Goal: Transaction & Acquisition: Book appointment/travel/reservation

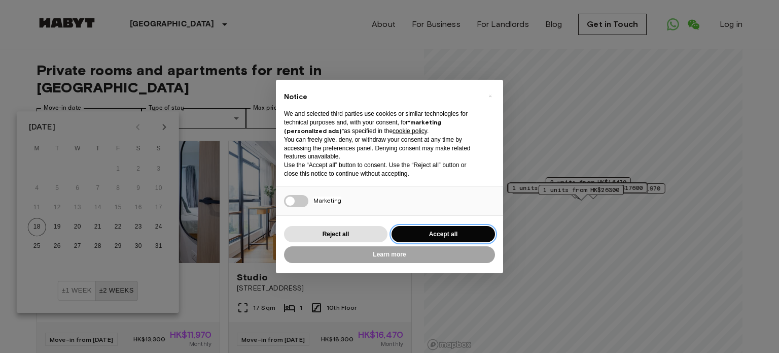
click at [425, 233] on button "Accept all" at bounding box center [443, 234] width 103 height 17
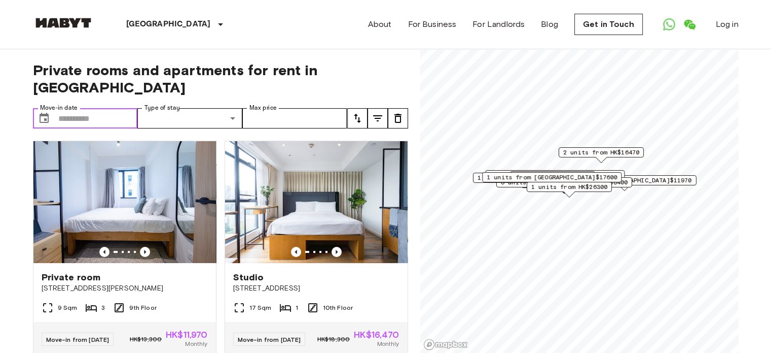
click at [90, 88] on div "Private rooms and apartments for rent in Hong Kong Move-in date ​ Move-in date …" at bounding box center [220, 201] width 375 height 304
click at [90, 108] on input "Move-in date" at bounding box center [98, 118] width 80 height 20
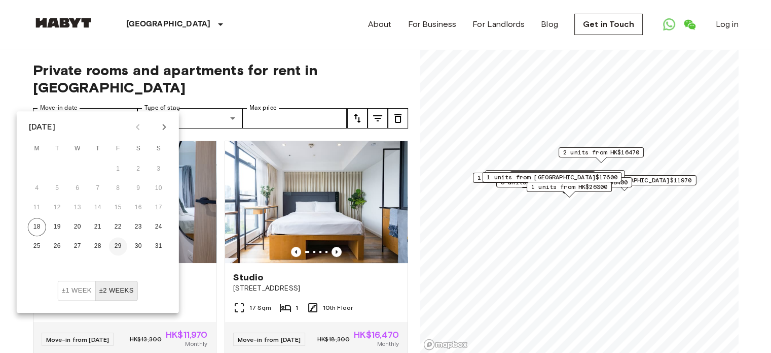
click at [119, 245] on button "29" at bounding box center [118, 246] width 18 height 18
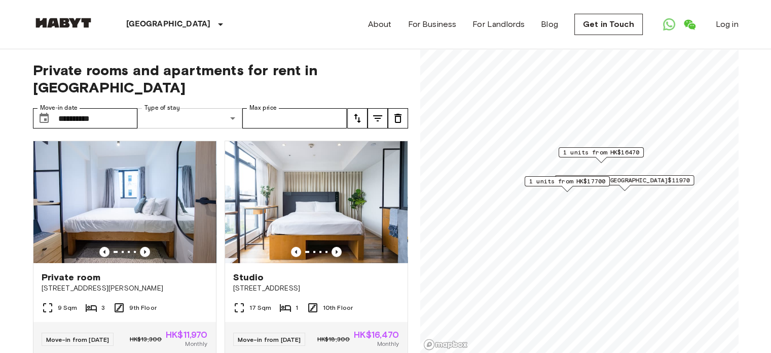
type input "**********"
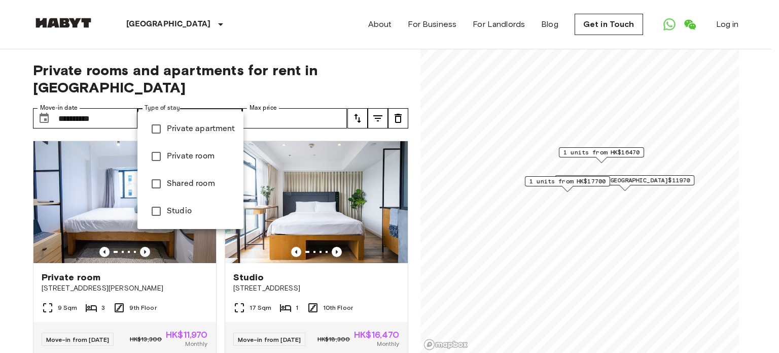
type input "**********"
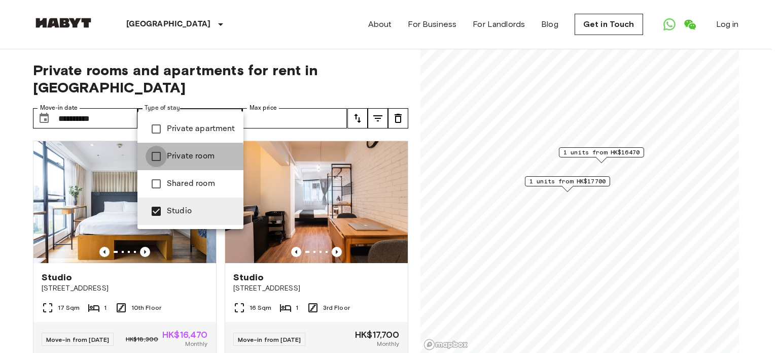
type input "**********"
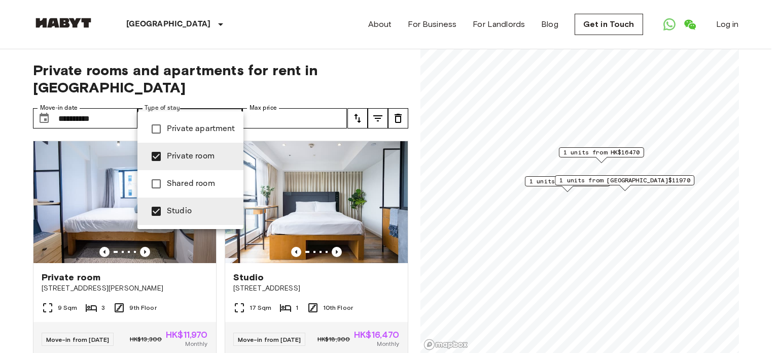
click at [280, 103] on div at bounding box center [389, 176] width 779 height 353
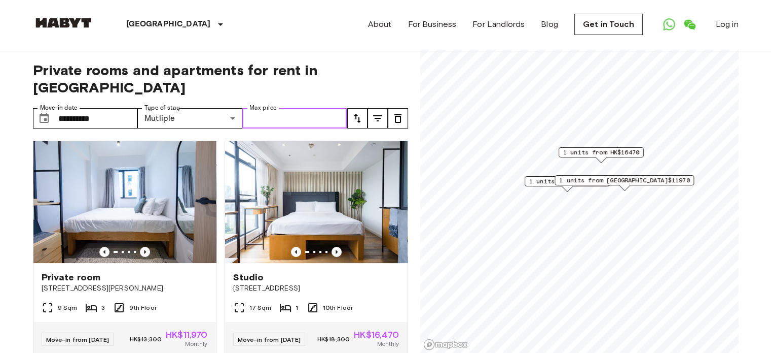
click at [288, 108] on input "Max price" at bounding box center [294, 118] width 105 height 20
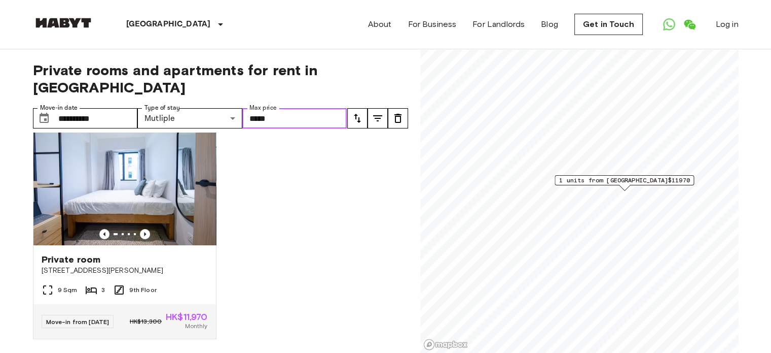
scroll to position [26, 0]
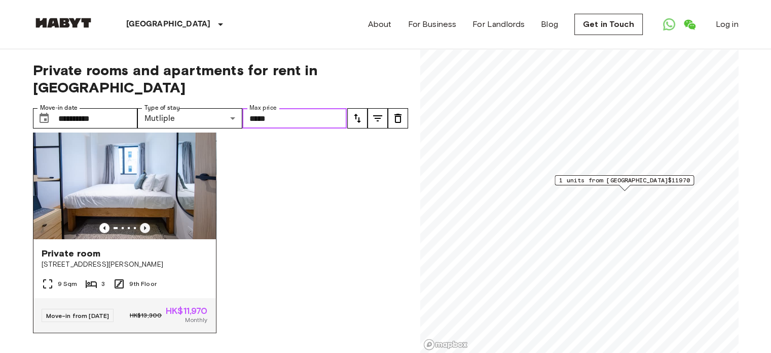
click at [140, 223] on icon "Previous image" at bounding box center [145, 228] width 10 height 10
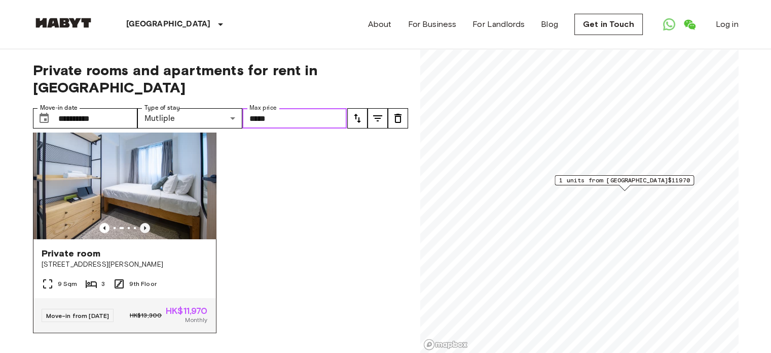
click at [140, 223] on icon "Previous image" at bounding box center [145, 228] width 10 height 10
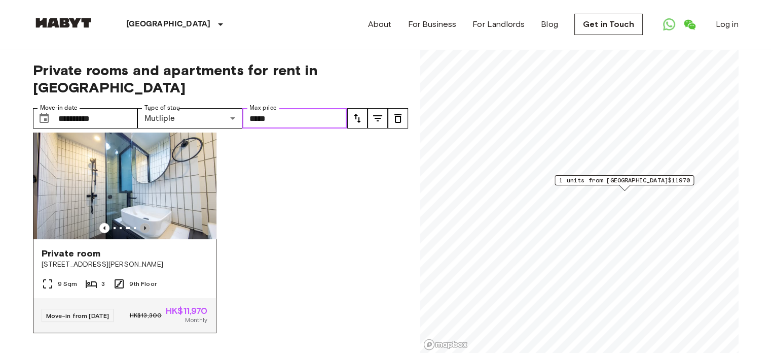
click at [140, 223] on icon "Previous image" at bounding box center [145, 228] width 10 height 10
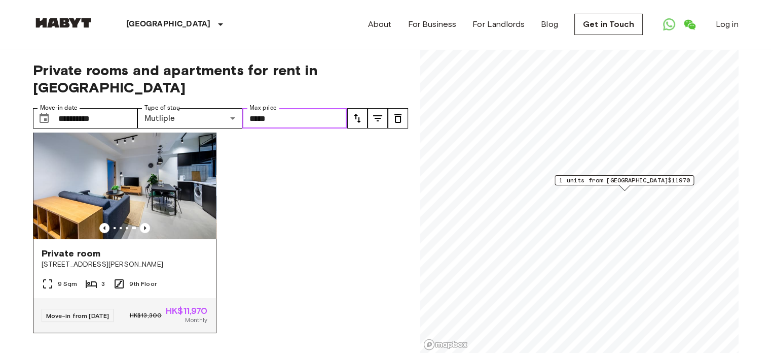
click at [155, 164] on img at bounding box center [124, 178] width 183 height 122
type input "*****"
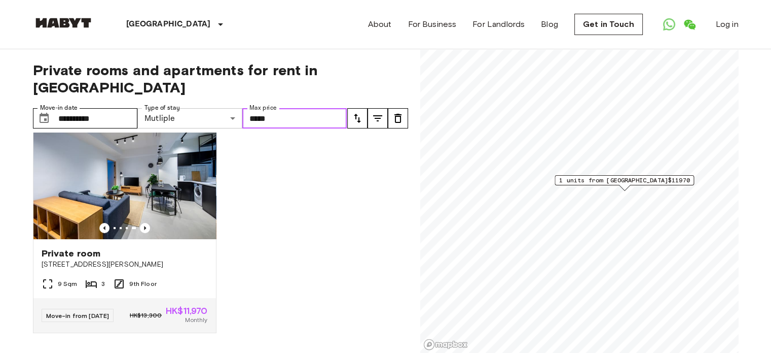
drag, startPoint x: 326, startPoint y: 103, endPoint x: 236, endPoint y: 94, distance: 90.7
click at [232, 108] on div "**********" at bounding box center [190, 118] width 314 height 20
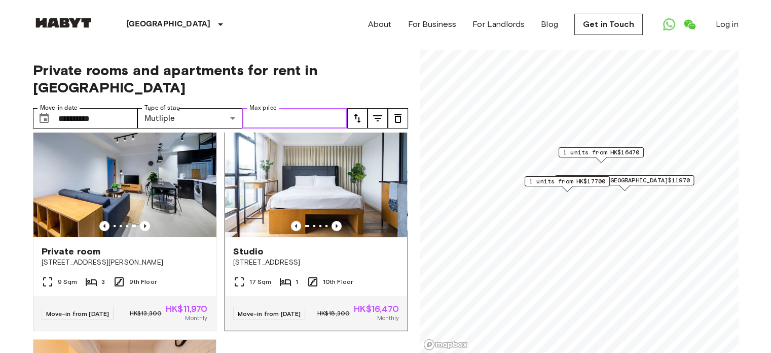
click at [293, 169] on img at bounding box center [316, 176] width 183 height 122
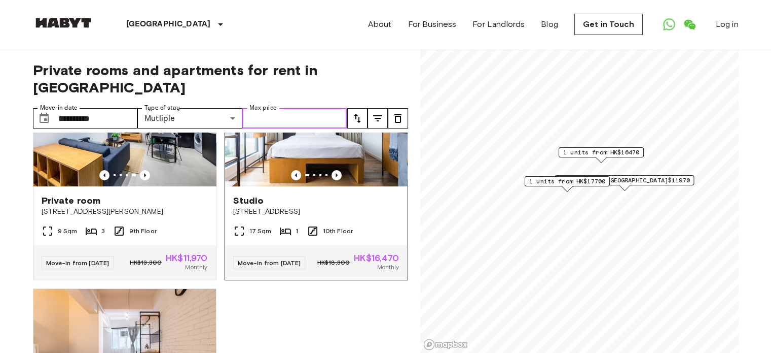
scroll to position [26, 0]
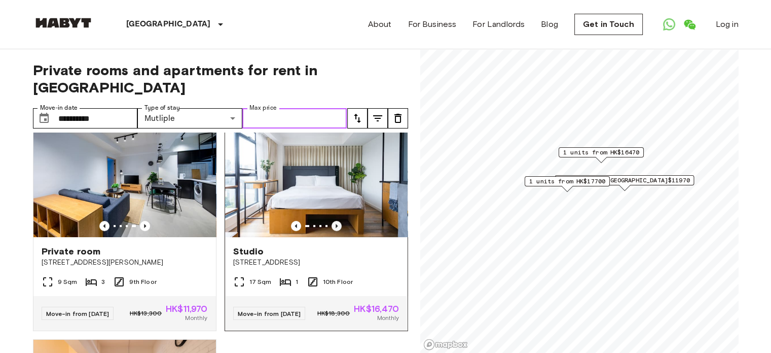
click at [332, 221] on icon "Previous image" at bounding box center [337, 226] width 10 height 10
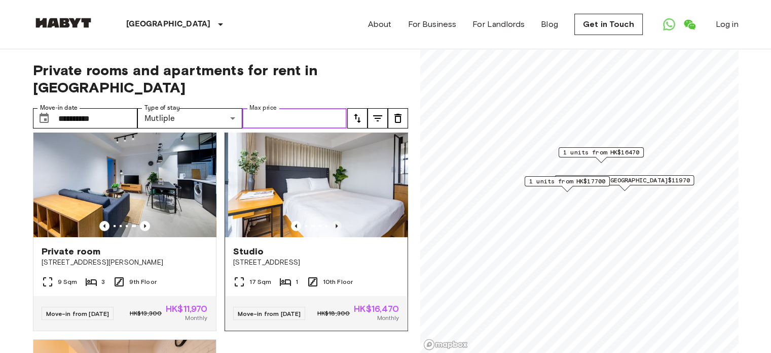
click at [332, 221] on icon "Previous image" at bounding box center [337, 226] width 10 height 10
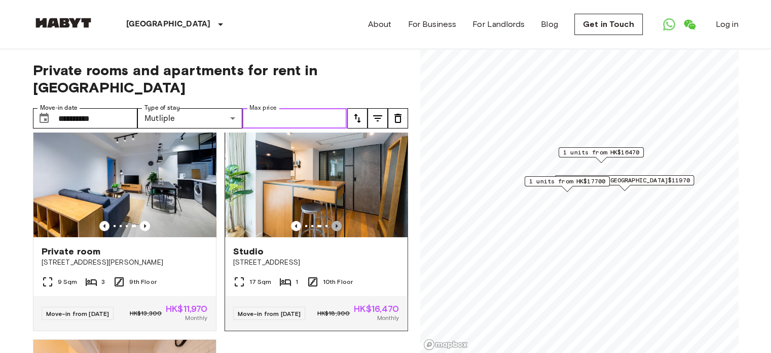
click at [332, 221] on icon "Previous image" at bounding box center [337, 226] width 10 height 10
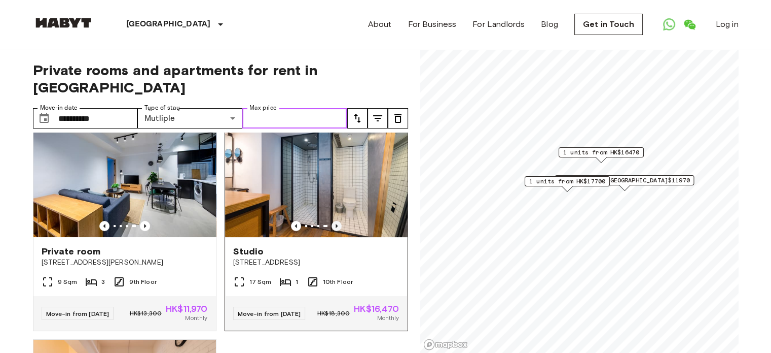
click at [332, 221] on icon "Previous image" at bounding box center [337, 226] width 10 height 10
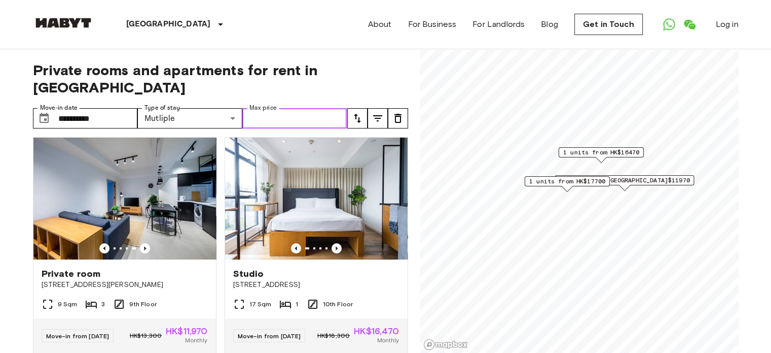
scroll to position [2, 0]
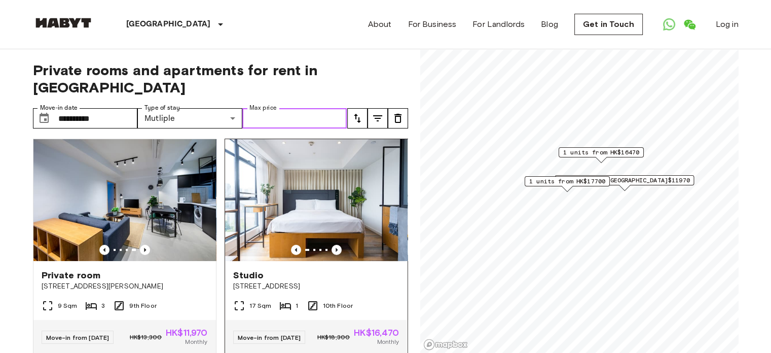
click at [339, 182] on img at bounding box center [316, 200] width 183 height 122
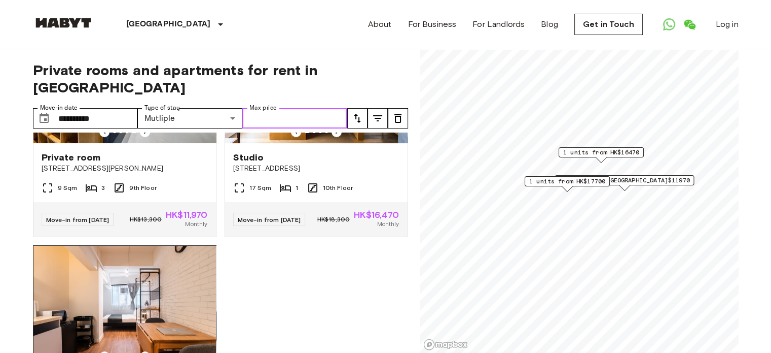
scroll to position [53, 0]
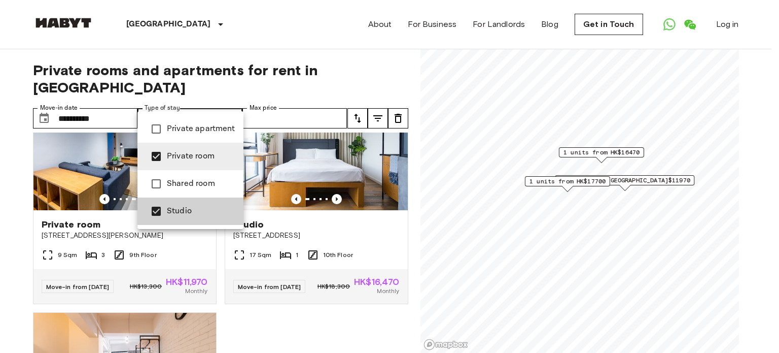
click at [177, 128] on span "Private apartment" at bounding box center [201, 129] width 68 height 12
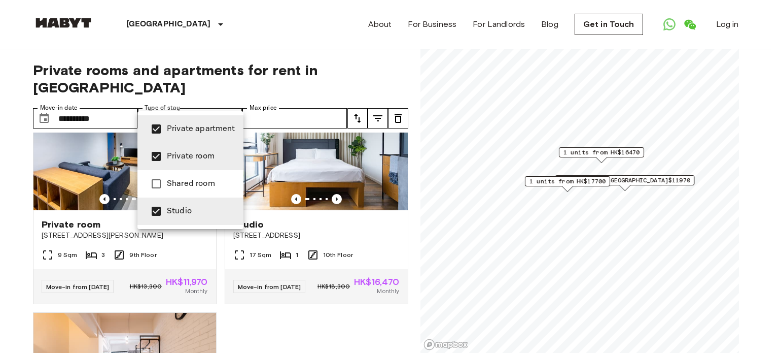
click at [183, 190] on li "Shared room" at bounding box center [190, 183] width 106 height 27
type input "**********"
click at [0, 210] on div at bounding box center [389, 176] width 779 height 353
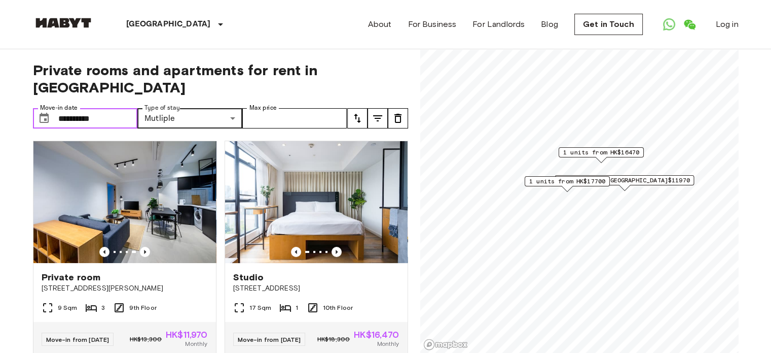
click at [87, 108] on input "**********" at bounding box center [98, 118] width 80 height 20
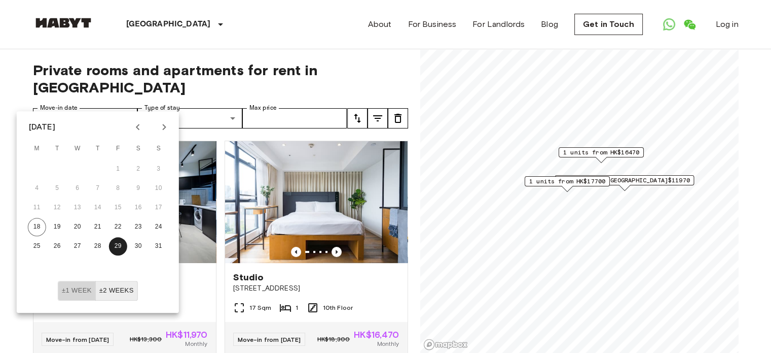
click at [87, 290] on button "±1 week" at bounding box center [77, 290] width 38 height 20
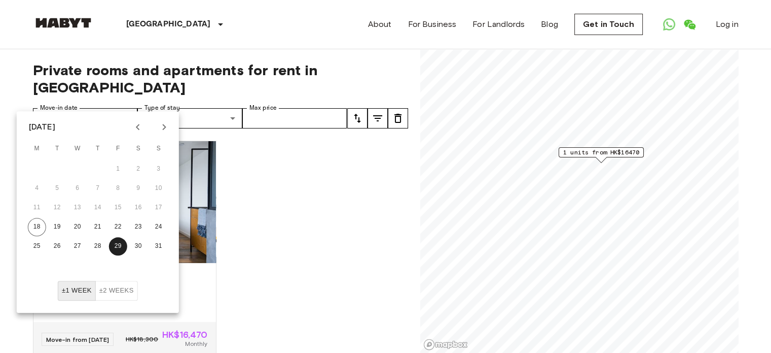
click at [125, 287] on button "±2 weeks" at bounding box center [116, 290] width 43 height 20
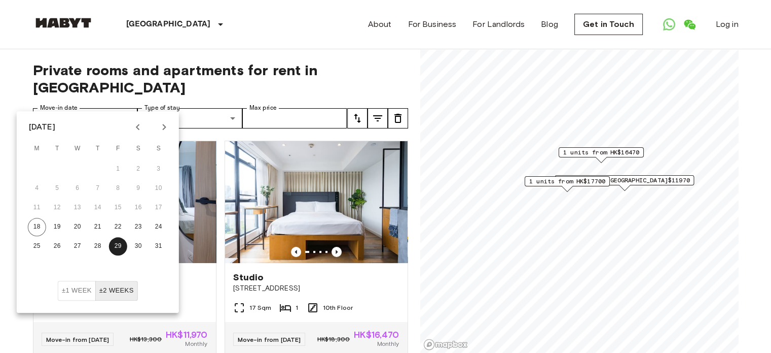
click at [166, 122] on icon "Next month" at bounding box center [164, 127] width 12 height 12
click at [32, 168] on button "1" at bounding box center [37, 169] width 18 height 18
type input "**********"
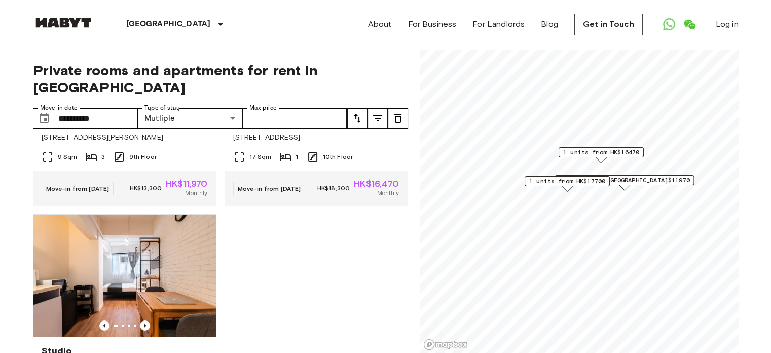
scroll to position [255, 0]
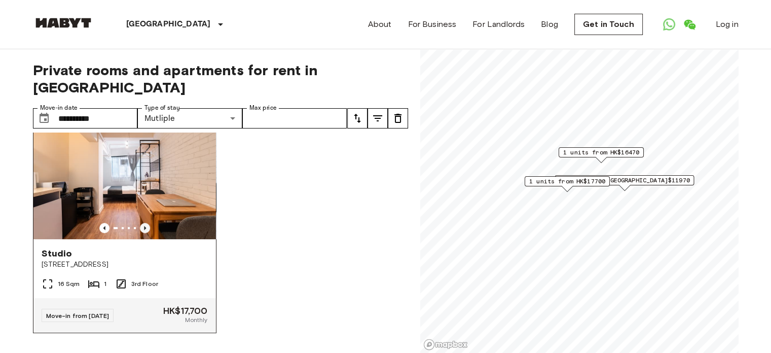
click at [140, 223] on icon "Previous image" at bounding box center [145, 228] width 10 height 10
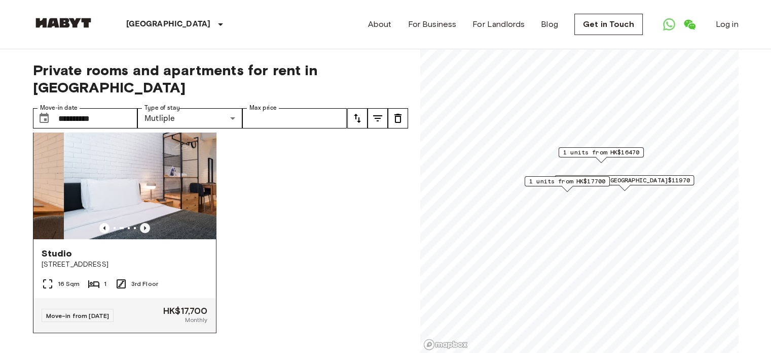
click at [140, 223] on icon "Previous image" at bounding box center [145, 228] width 10 height 10
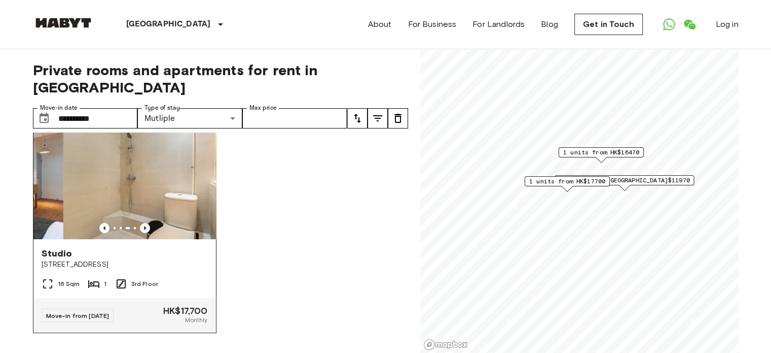
click at [140, 223] on icon "Previous image" at bounding box center [145, 228] width 10 height 10
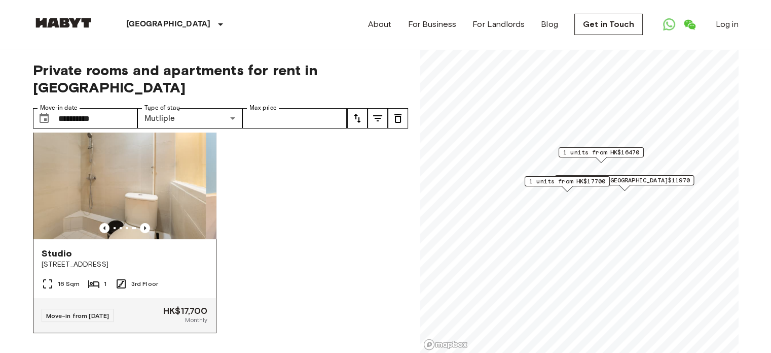
click at [146, 206] on img at bounding box center [114, 178] width 183 height 122
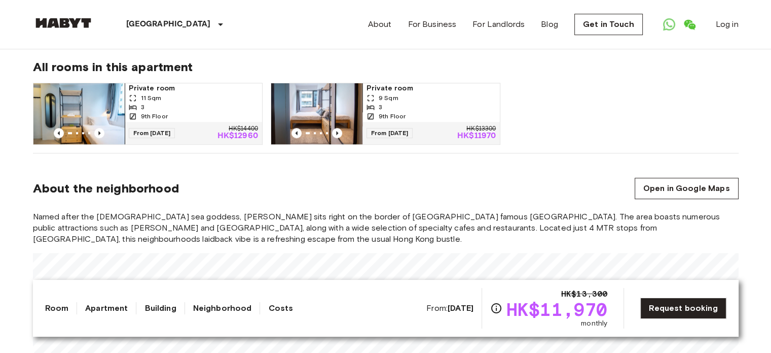
scroll to position [812, 0]
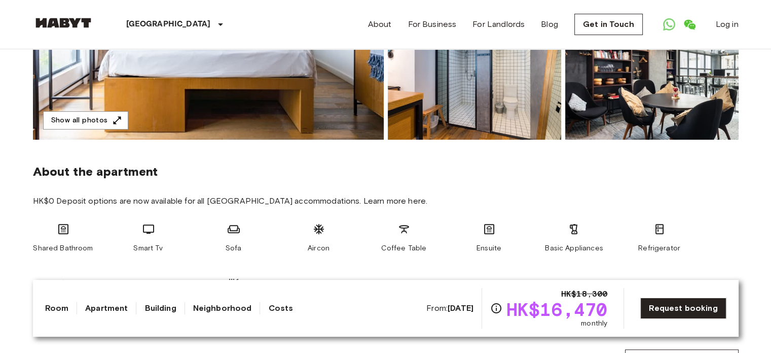
scroll to position [203, 0]
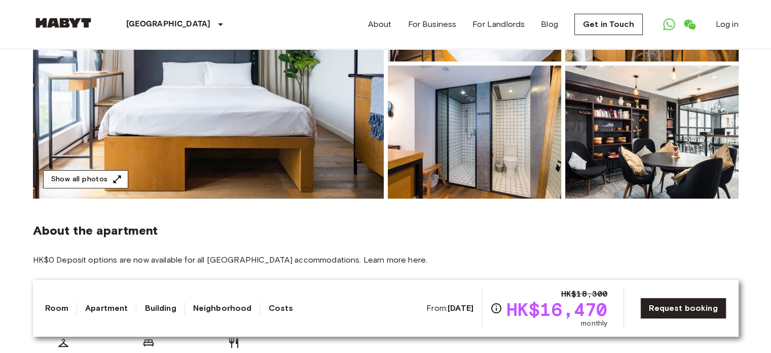
click at [85, 175] on button "Show all photos" at bounding box center [85, 179] width 85 height 19
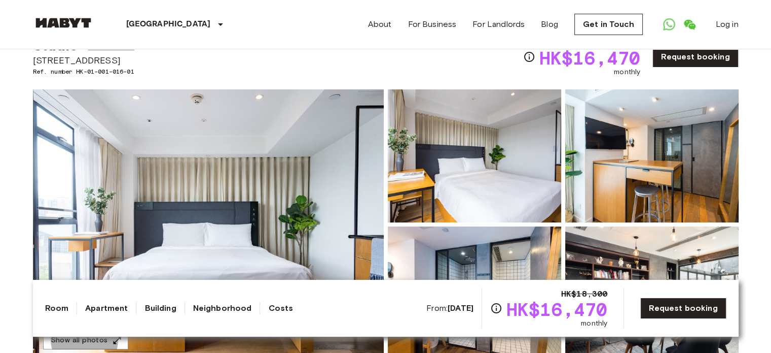
scroll to position [0, 0]
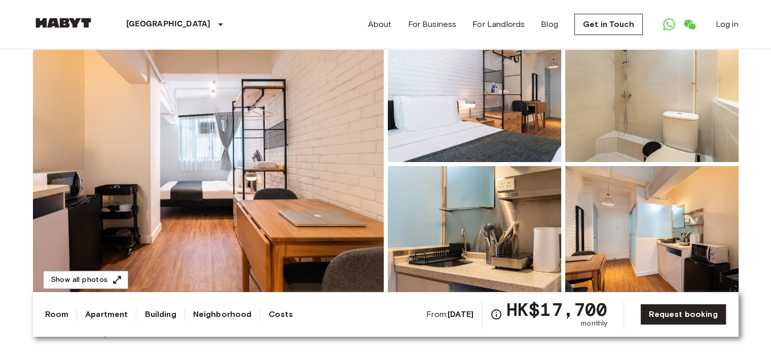
scroll to position [254, 0]
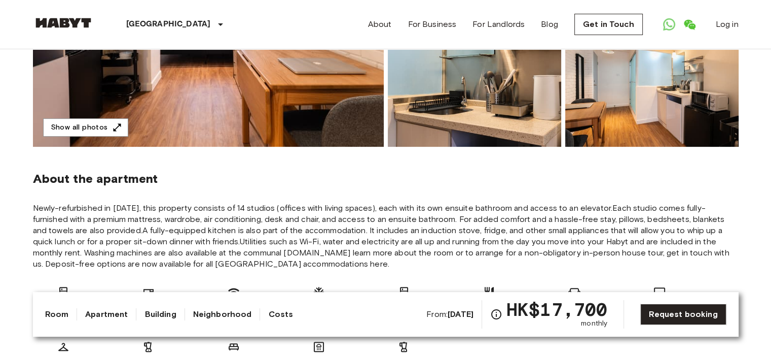
drag, startPoint x: 195, startPoint y: 217, endPoint x: 584, endPoint y: 238, distance: 390.2
click at [588, 240] on span "Newly-refurbished in June 2024, this property consists of 14 studios (offices w…" at bounding box center [386, 235] width 706 height 67
